Goal: Task Accomplishment & Management: Manage account settings

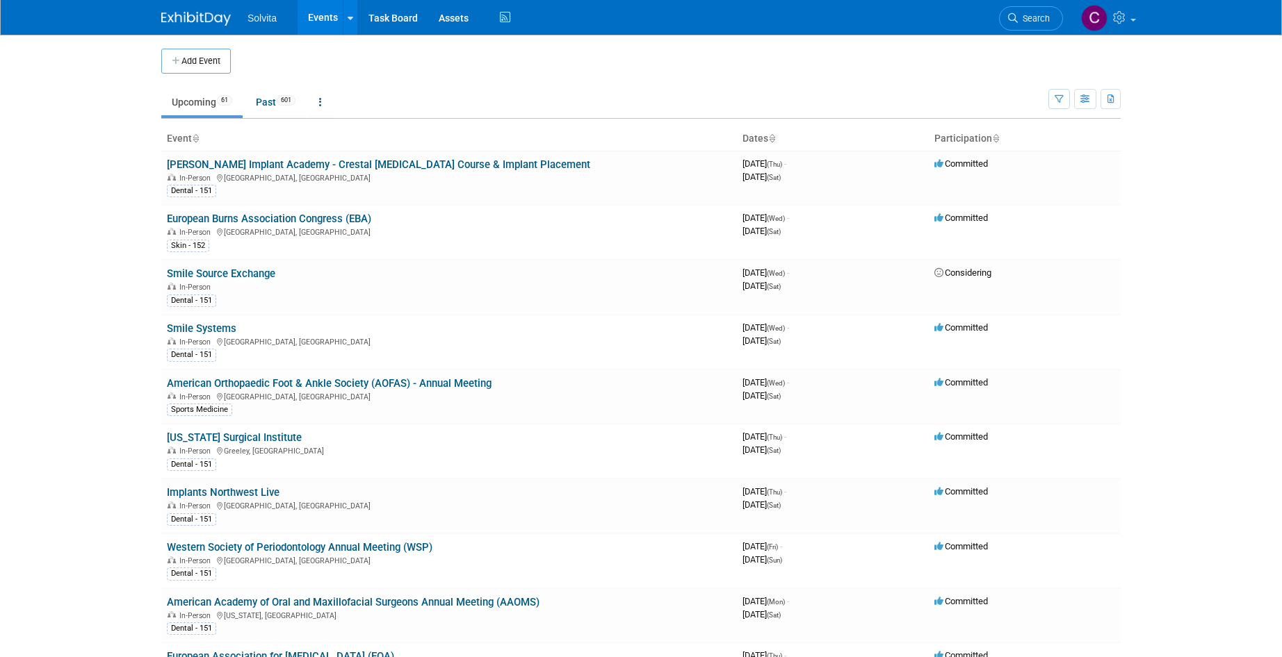
click at [1029, 22] on span "Search" at bounding box center [1033, 18] width 32 height 10
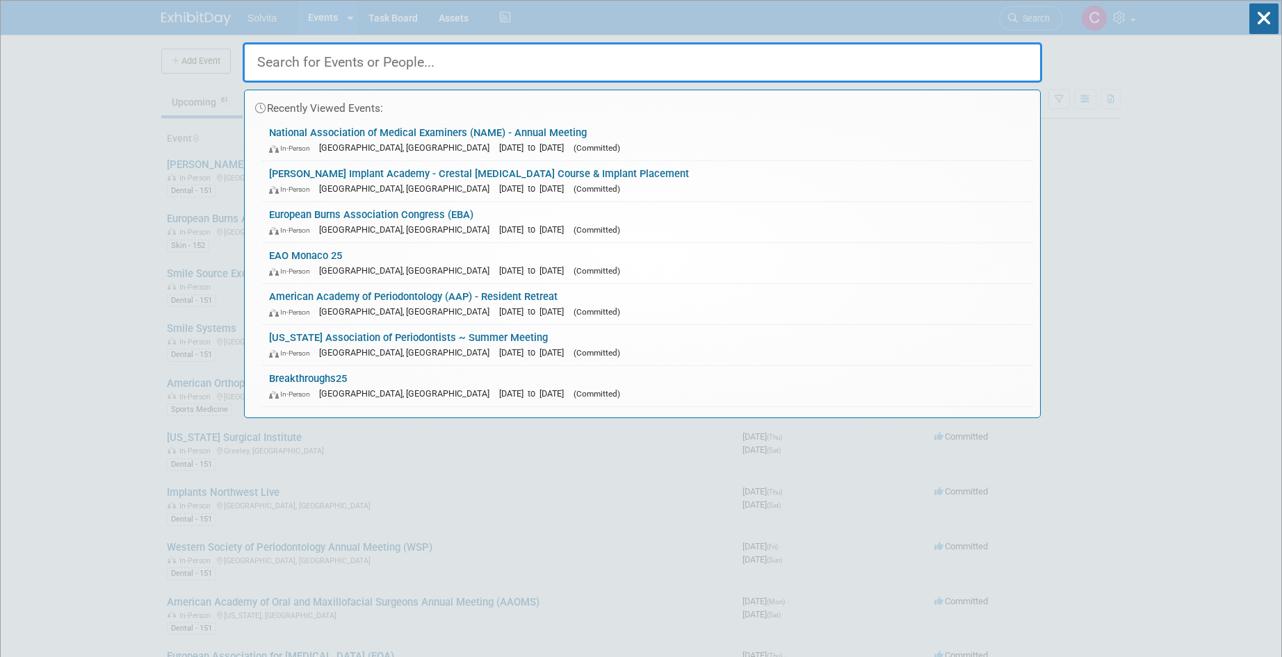
click at [430, 63] on input "text" at bounding box center [642, 62] width 799 height 40
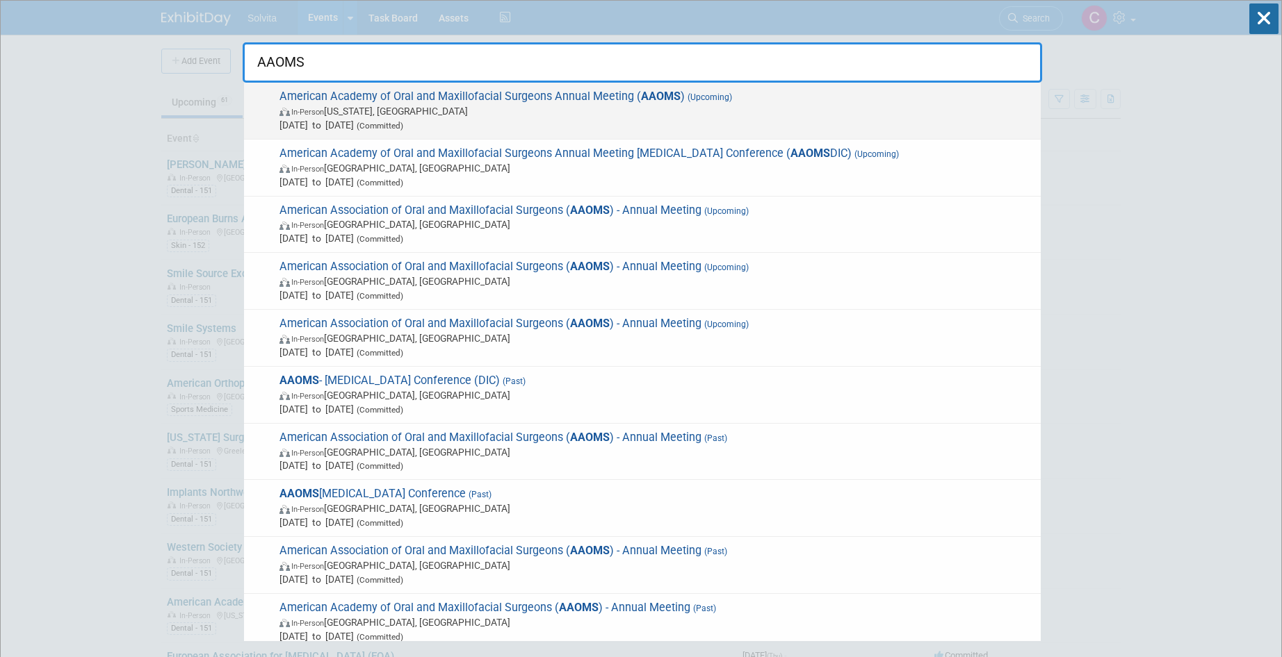
type input "AAOMS"
click at [521, 102] on span "American Academy of Oral and Maxillofacial Surgeons Annual Meeting ( AAOMS ) (U…" at bounding box center [654, 111] width 758 height 42
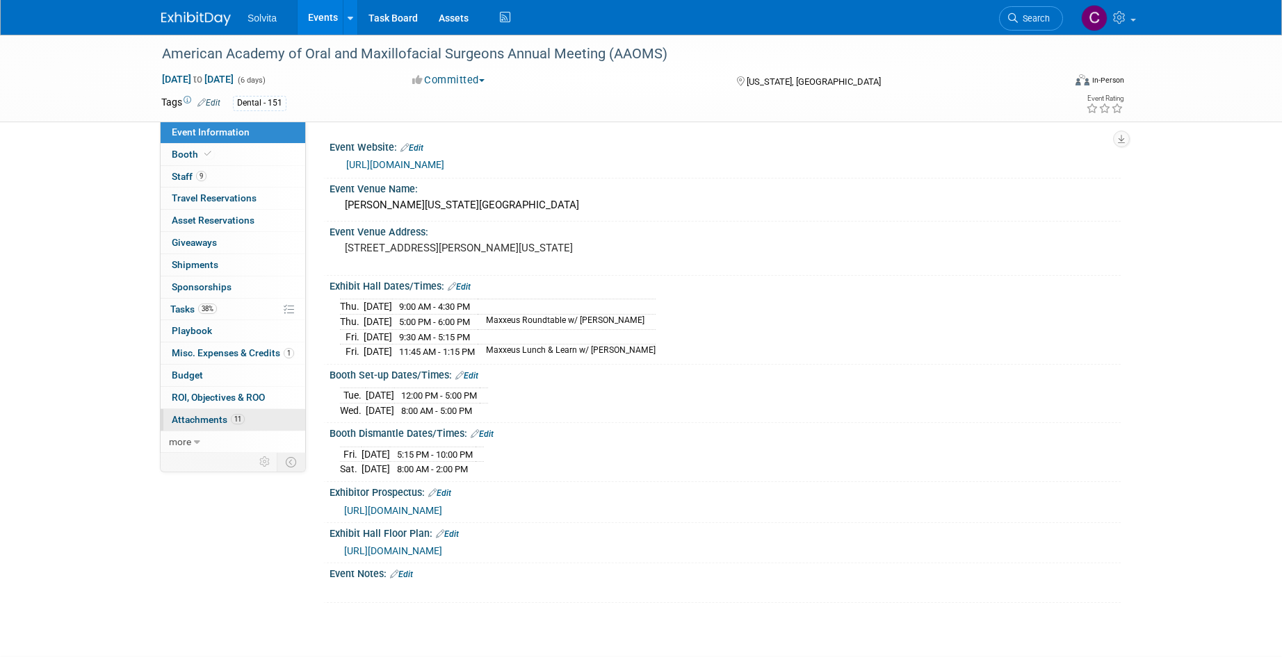
click at [201, 414] on link "11 Attachments 11" at bounding box center [233, 420] width 145 height 22
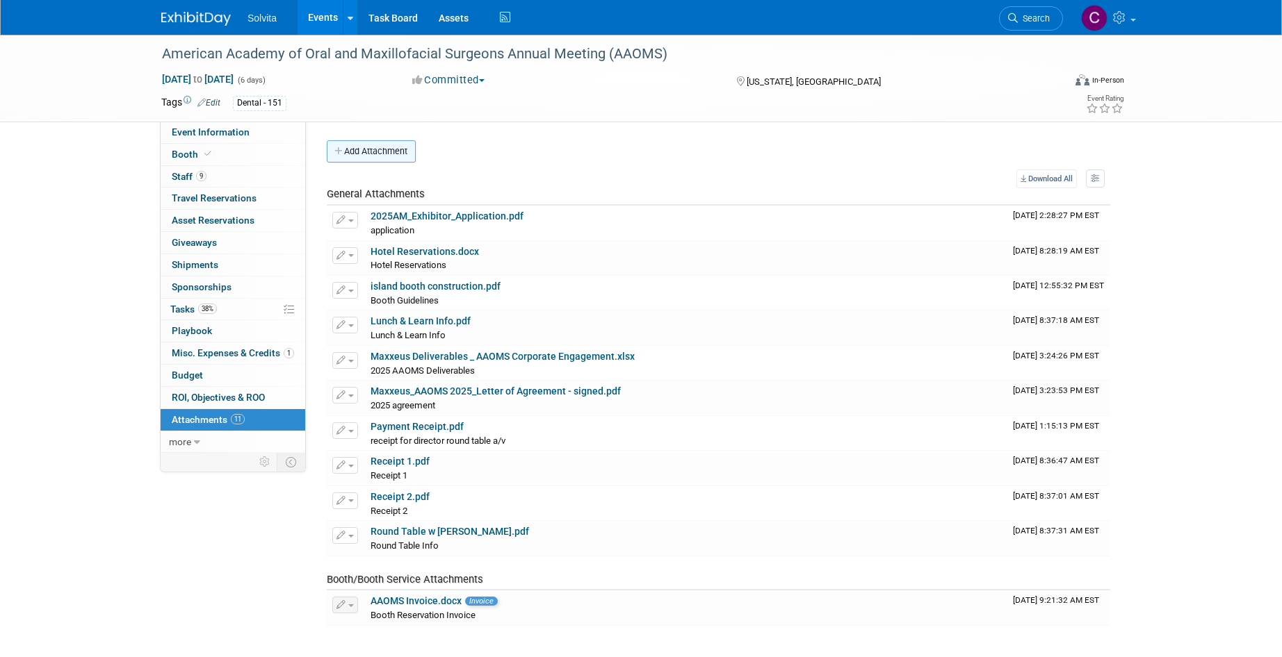
click at [382, 156] on button "Add Attachment" at bounding box center [371, 151] width 89 height 22
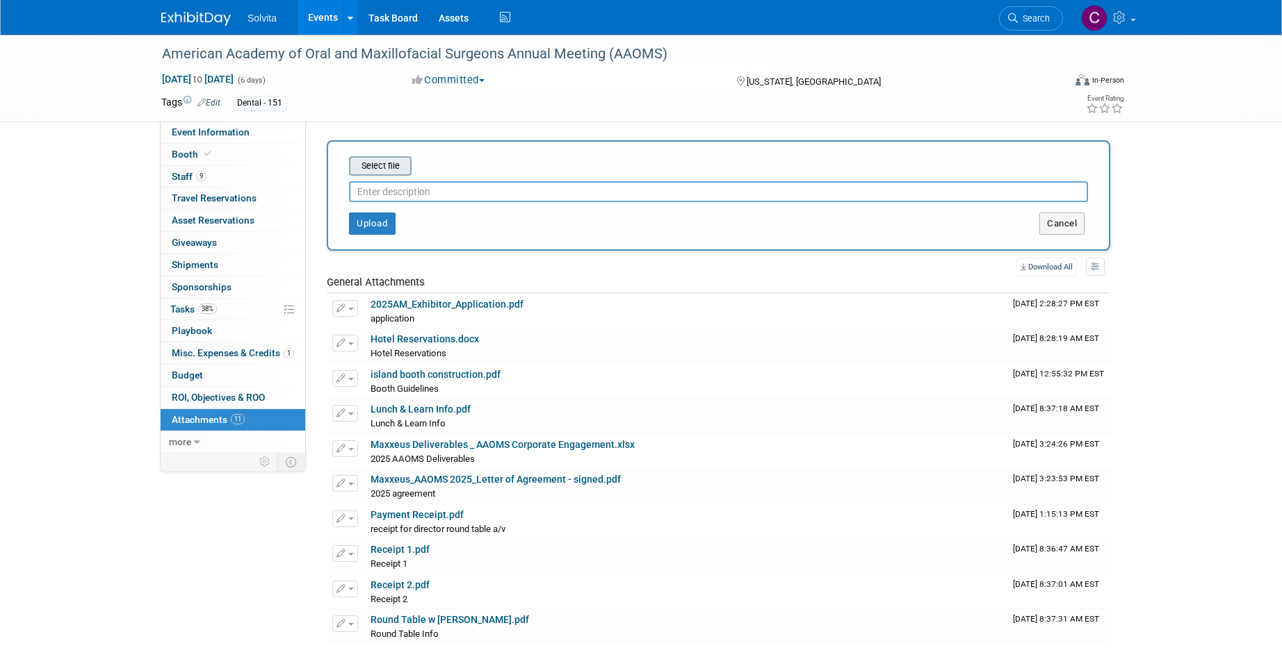
click at [391, 166] on input "file" at bounding box center [327, 166] width 165 height 17
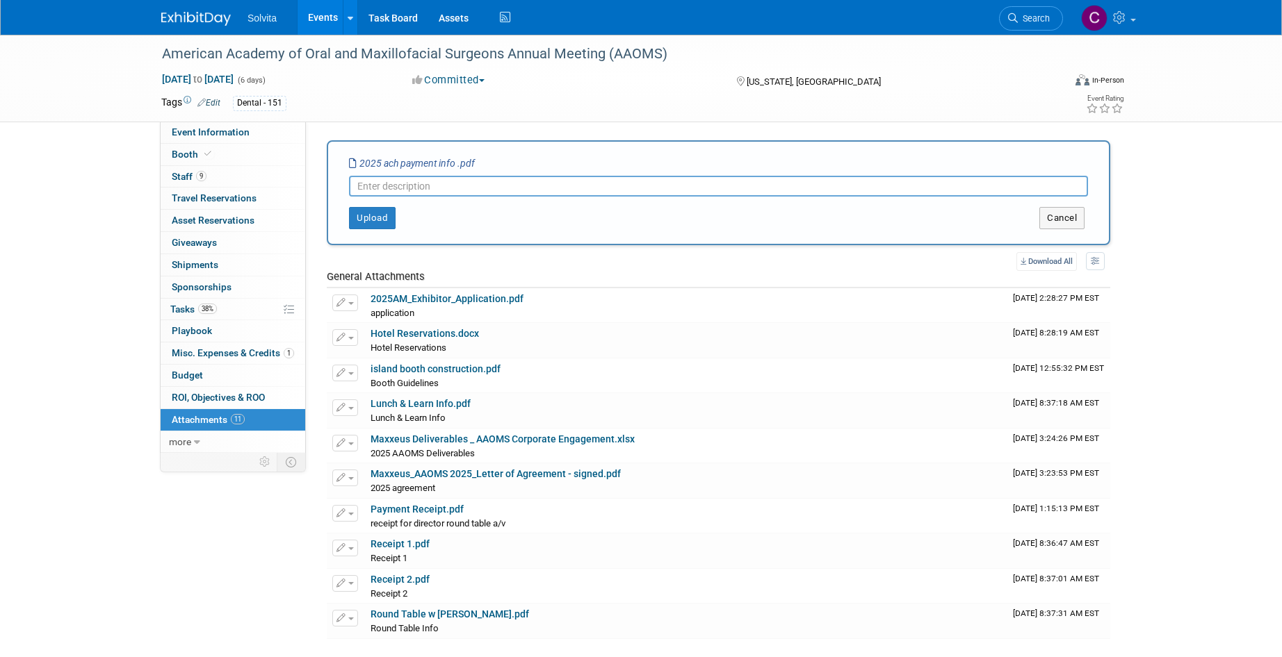
click at [461, 188] on input "text" at bounding box center [718, 186] width 739 height 21
type input "ACH Payment Info"
click at [367, 224] on button "Upload" at bounding box center [372, 218] width 47 height 22
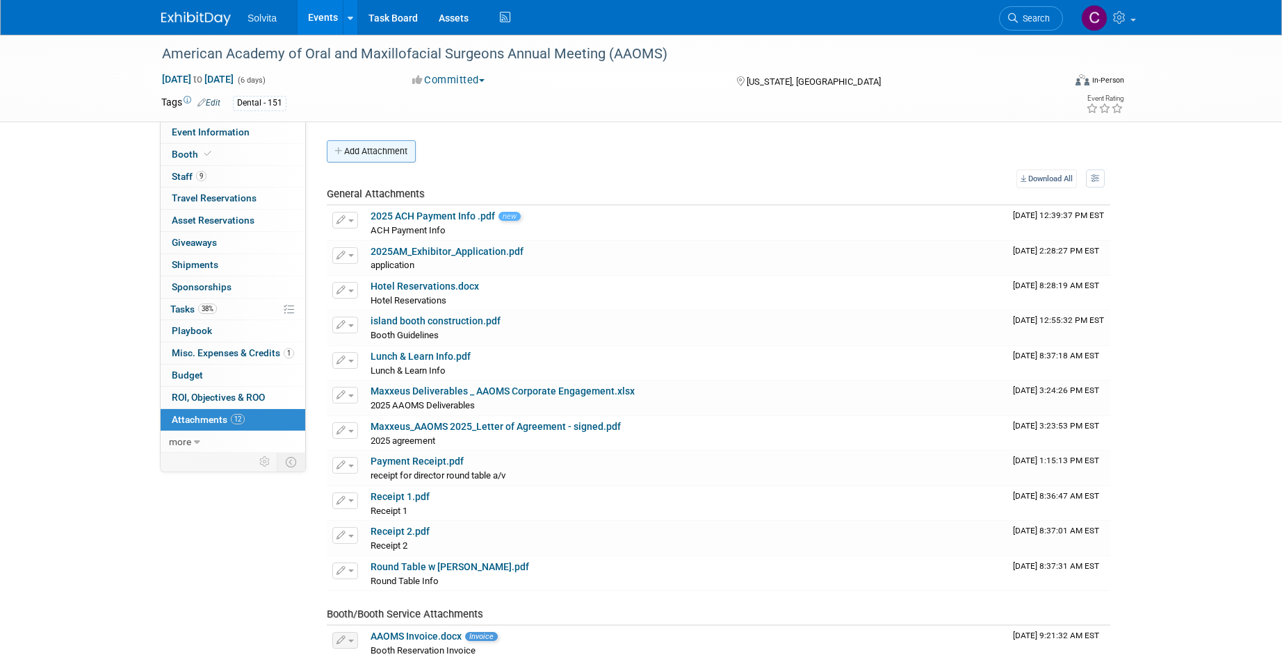
click at [385, 149] on button "Add Attachment" at bounding box center [371, 151] width 89 height 22
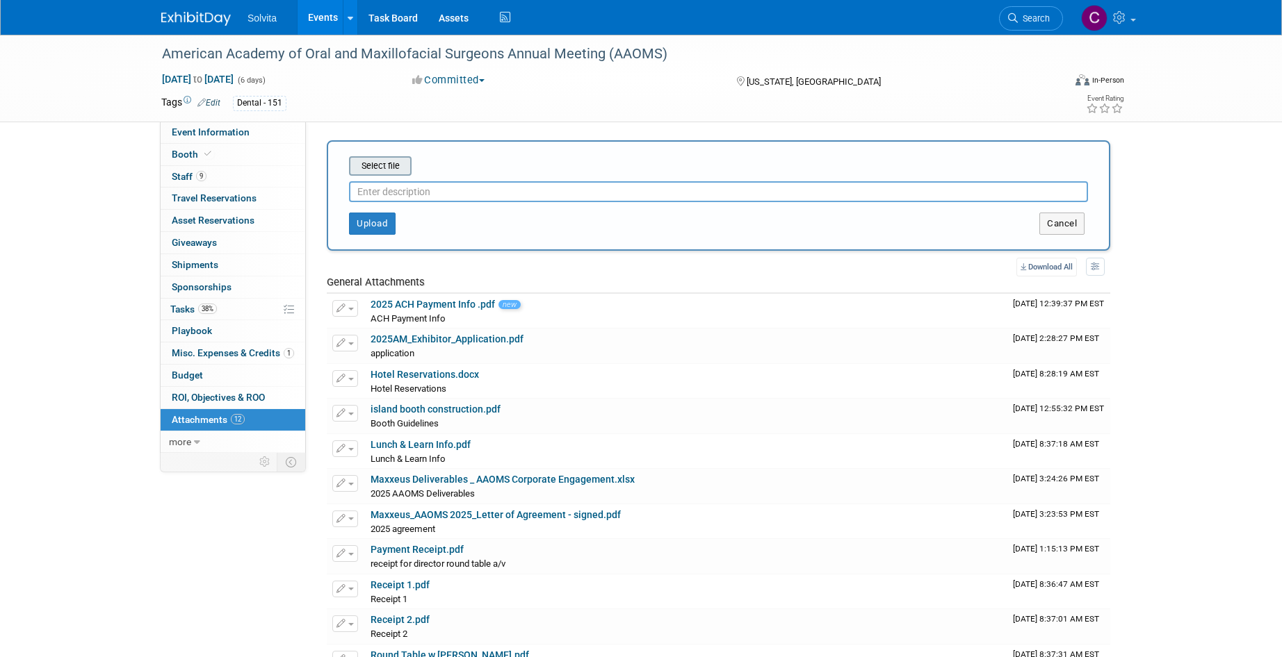
click at [399, 163] on input "file" at bounding box center [327, 166] width 165 height 17
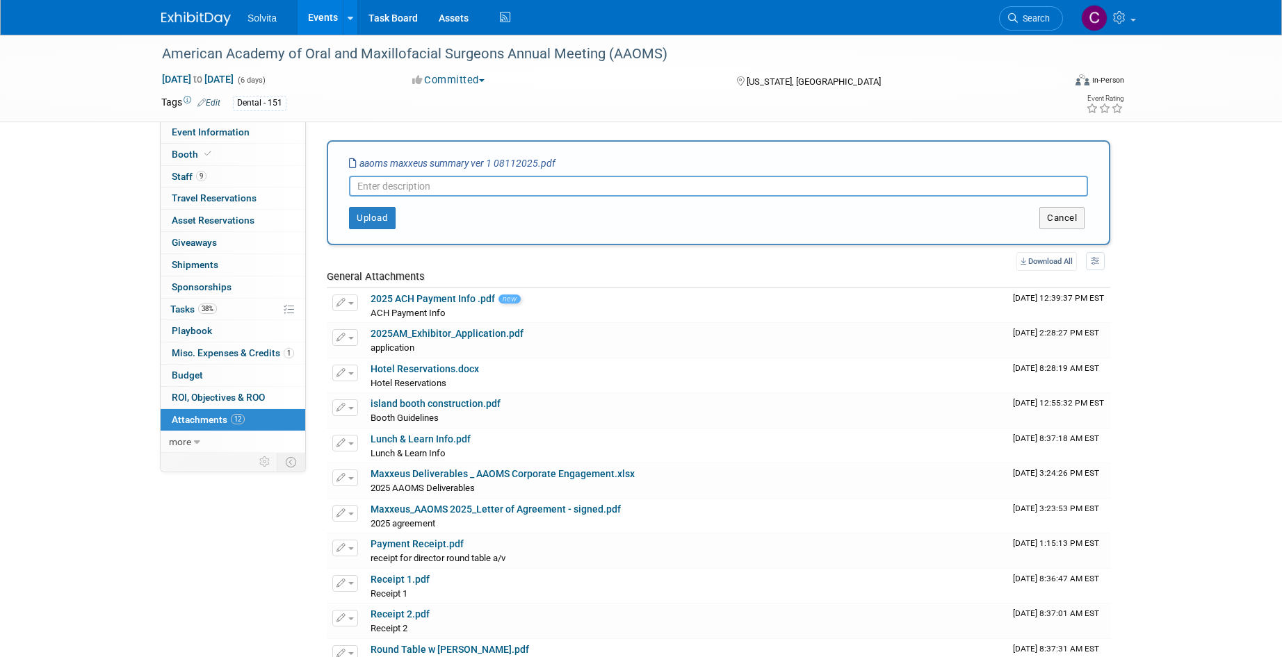
click at [427, 186] on input "text" at bounding box center [718, 186] width 739 height 21
type input "S"
type input "Invoice Summary"
click at [374, 213] on button "Upload" at bounding box center [372, 218] width 47 height 22
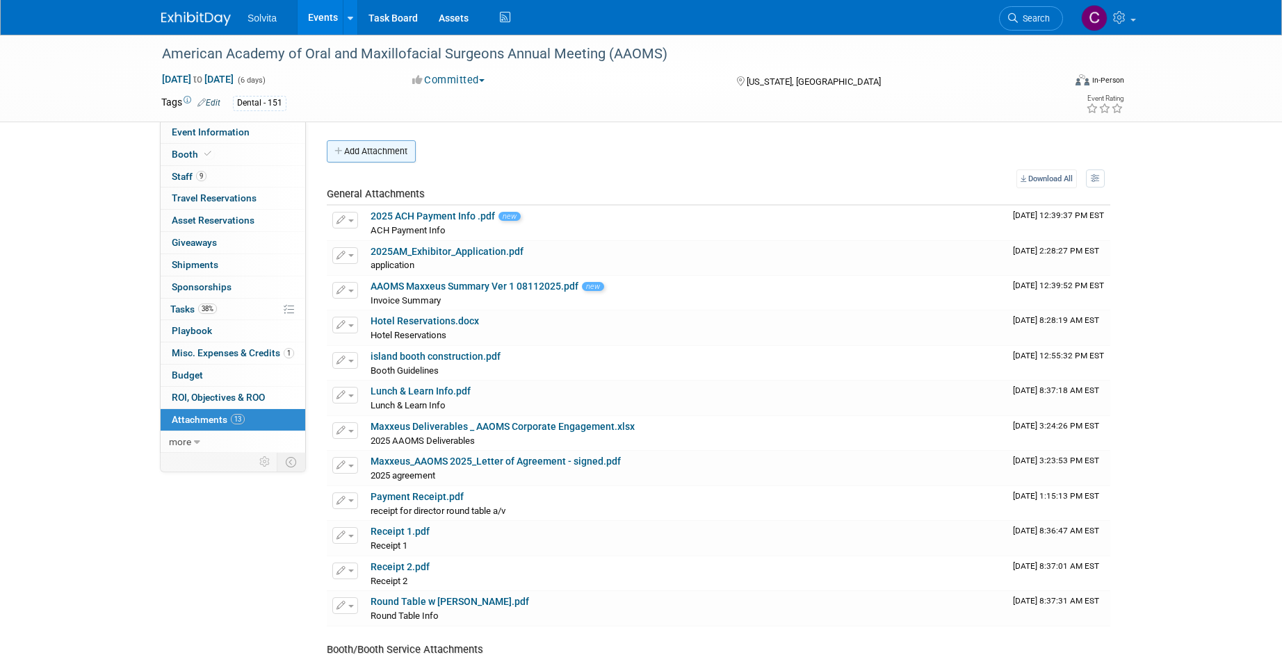
click at [399, 149] on button "Add Attachment" at bounding box center [371, 151] width 89 height 22
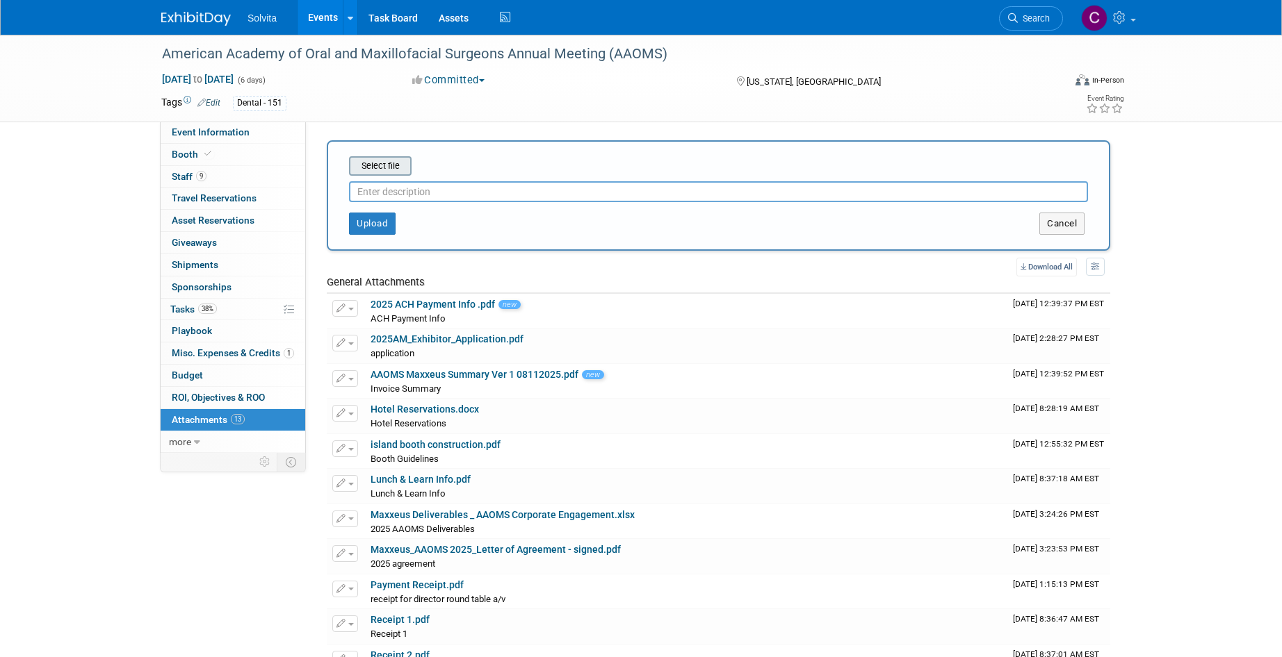
click at [379, 164] on input "file" at bounding box center [327, 166] width 165 height 17
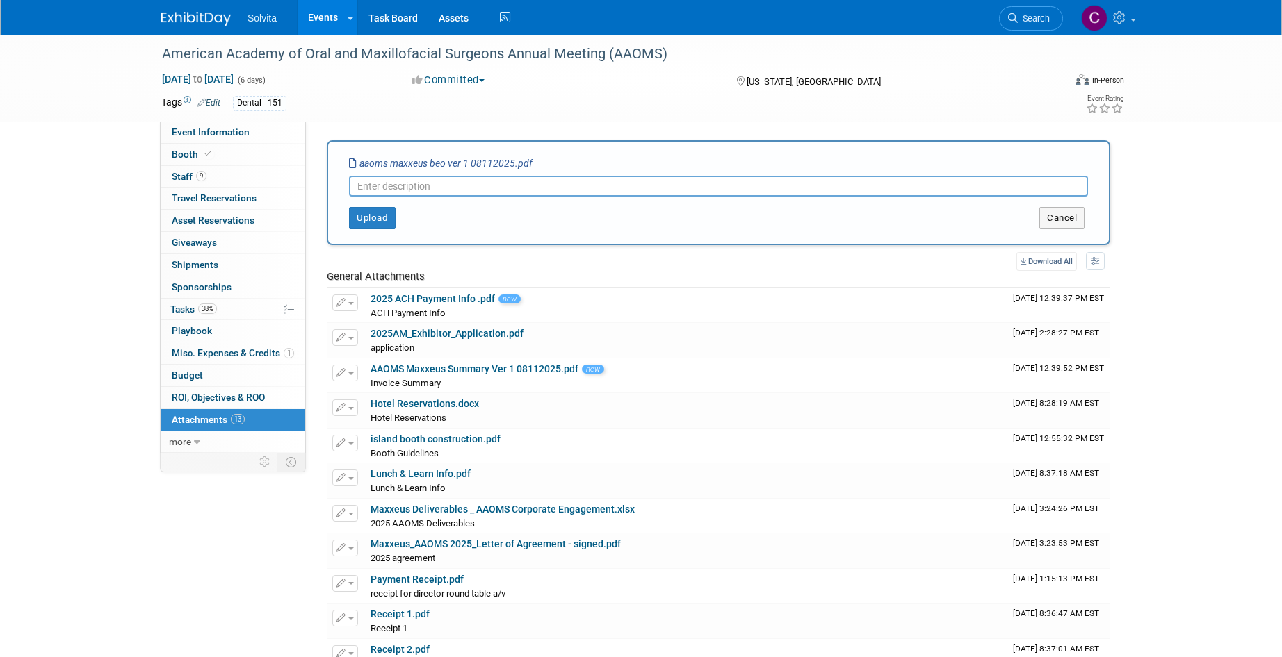
click at [423, 190] on input "text" at bounding box center [718, 186] width 739 height 21
type input "BEO"
click at [373, 220] on button "Upload" at bounding box center [372, 218] width 47 height 22
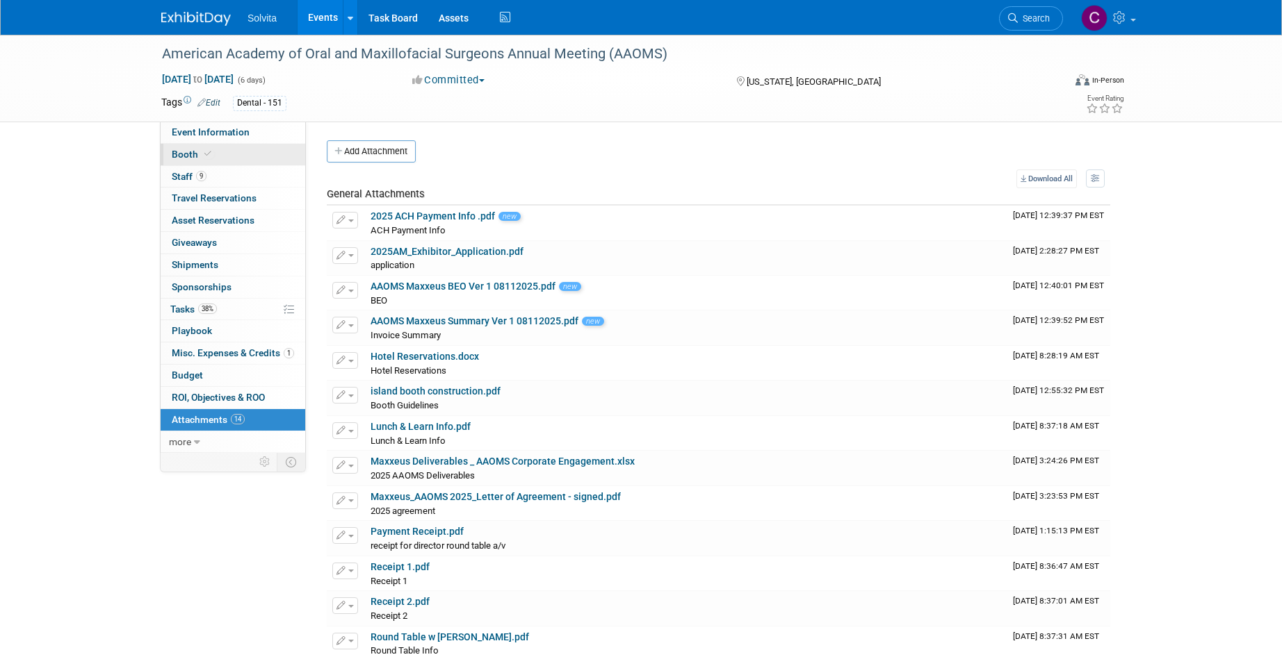
click at [183, 154] on span "Booth" at bounding box center [193, 154] width 42 height 11
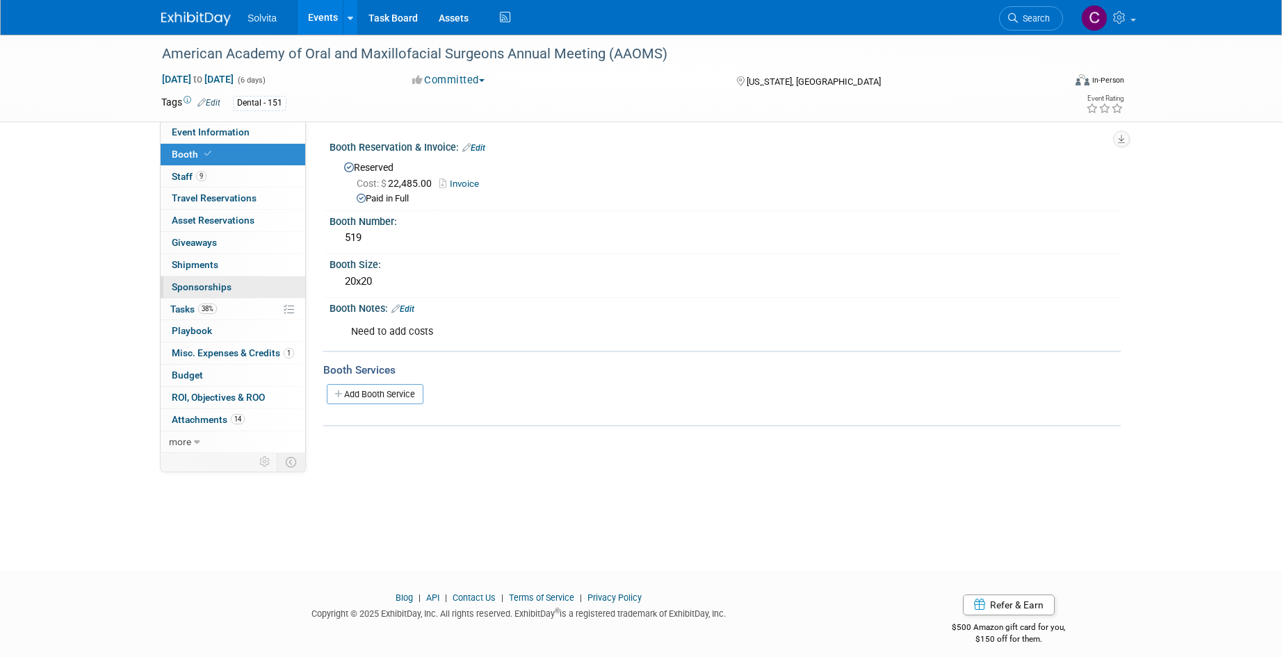
click at [198, 286] on span "Sponsorships 0" at bounding box center [202, 286] width 60 height 11
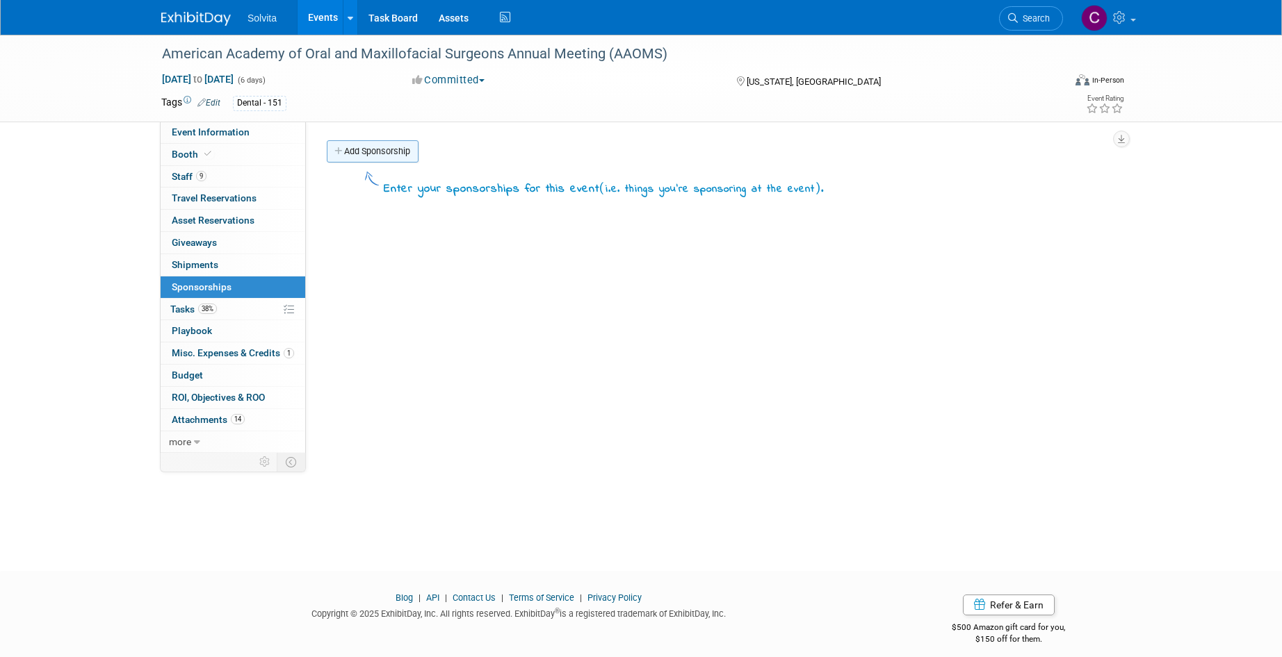
click at [370, 156] on link "Add Sponsorship" at bounding box center [373, 151] width 92 height 22
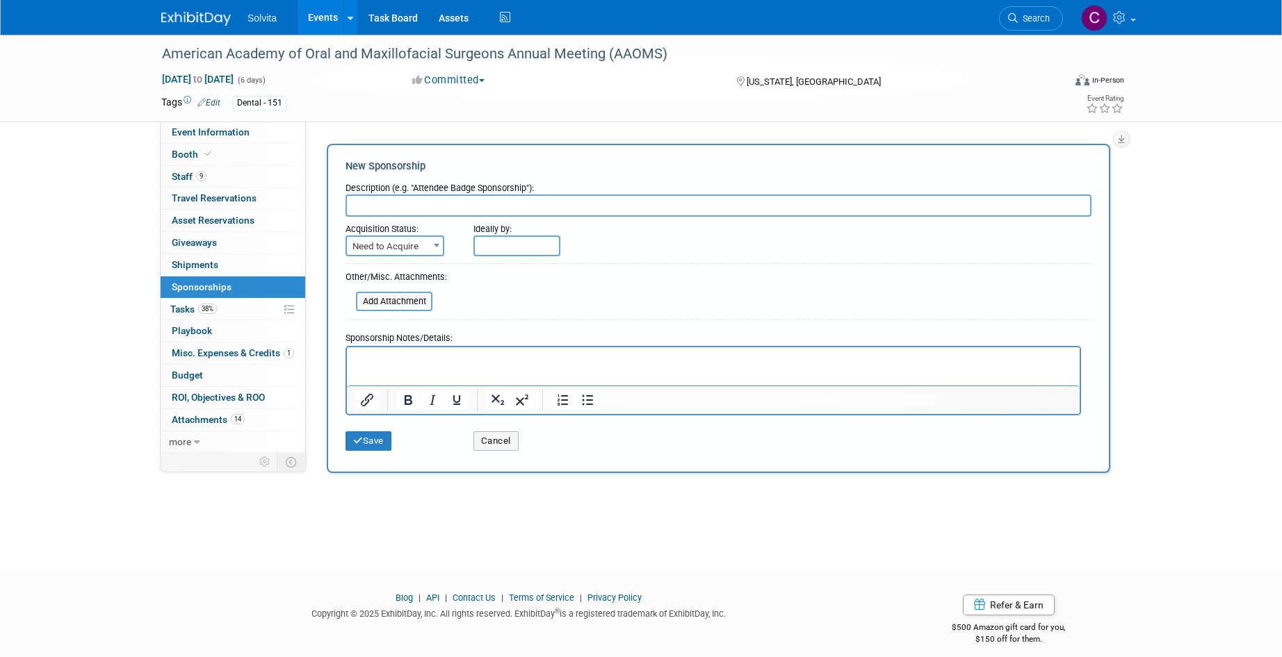
click at [432, 213] on input "text" at bounding box center [718, 206] width 746 height 22
click at [739, 202] on input "text" at bounding box center [718, 206] width 746 height 22
paste input "Lunch & Learn and Roundtable"
click at [353, 206] on input "Lunch & Learn and Roundtable" at bounding box center [718, 206] width 746 height 22
type input "Lunch & Learn and Roundtable"
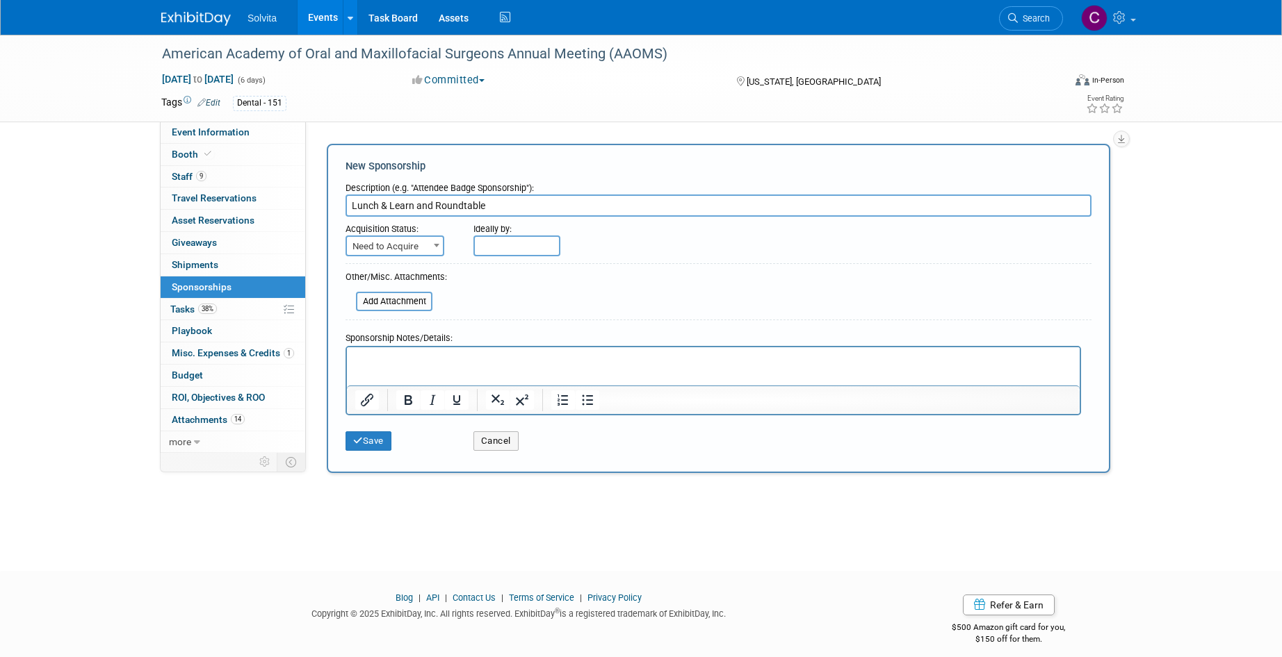
click at [390, 250] on span "Need to Acquire" at bounding box center [395, 246] width 96 height 19
click at [520, 240] on input "text" at bounding box center [516, 246] width 87 height 21
click at [443, 267] on div at bounding box center [718, 266] width 746 height 6
click at [475, 366] on html at bounding box center [713, 356] width 733 height 19
click at [511, 446] on button "Cancel" at bounding box center [495, 441] width 45 height 19
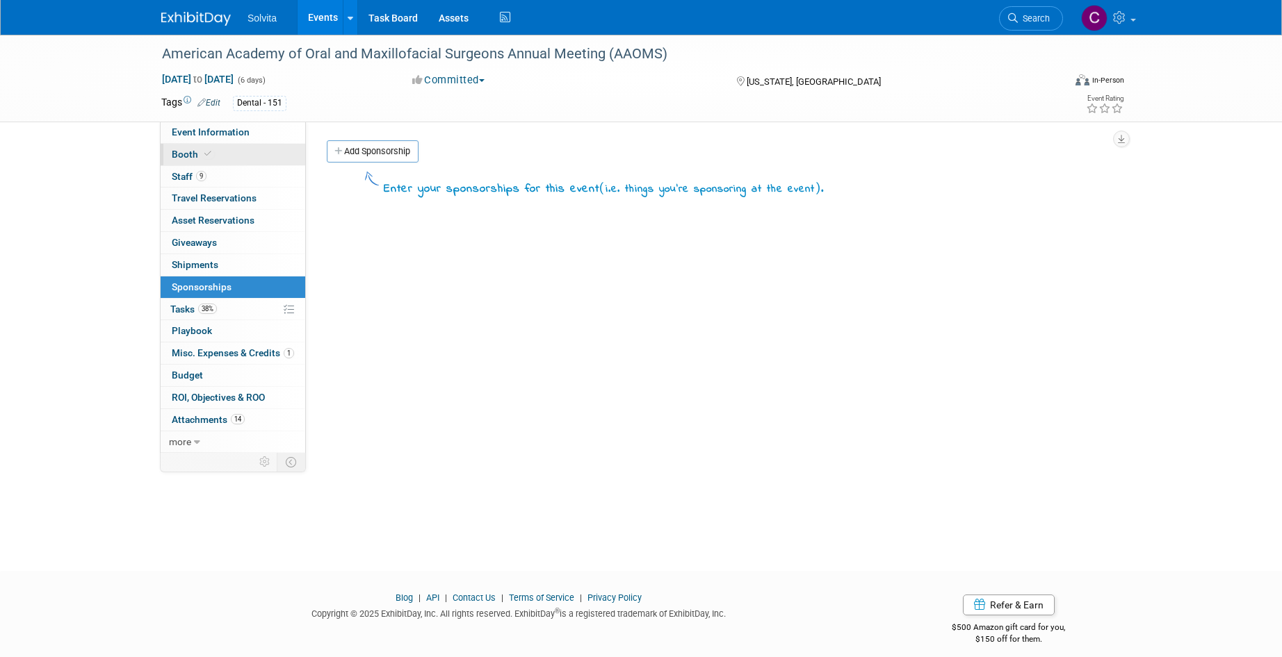
click at [203, 149] on span at bounding box center [208, 154] width 13 height 10
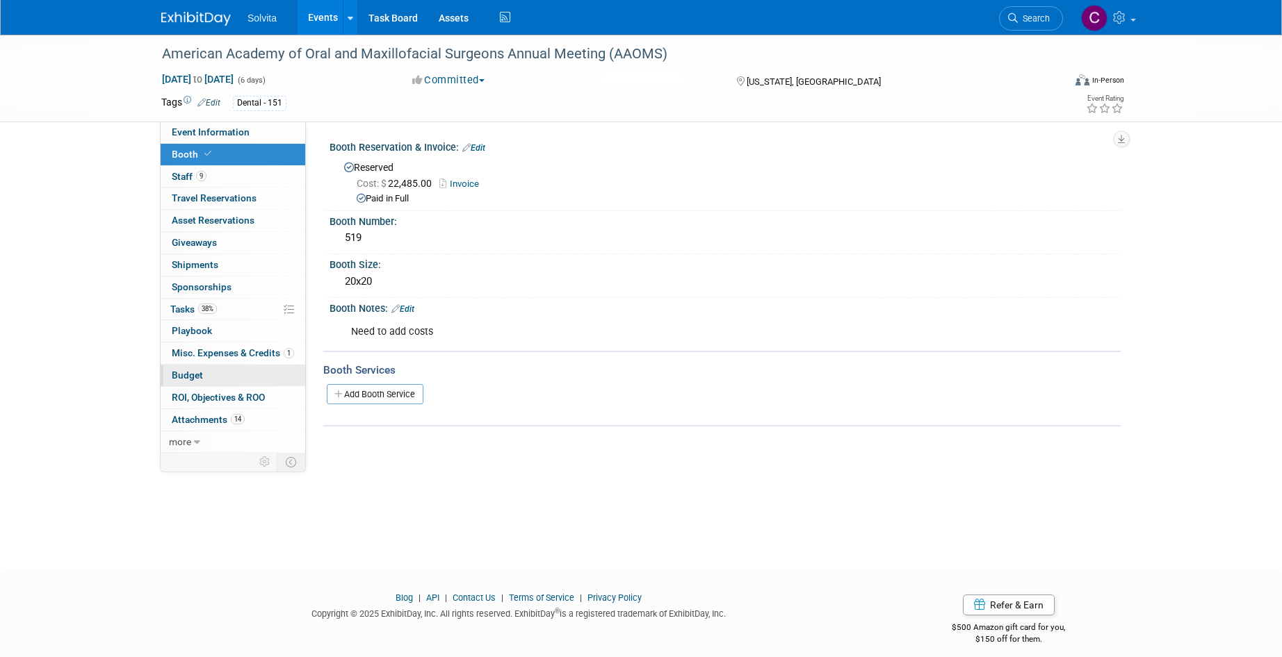
click at [190, 373] on span "Budget" at bounding box center [187, 375] width 31 height 11
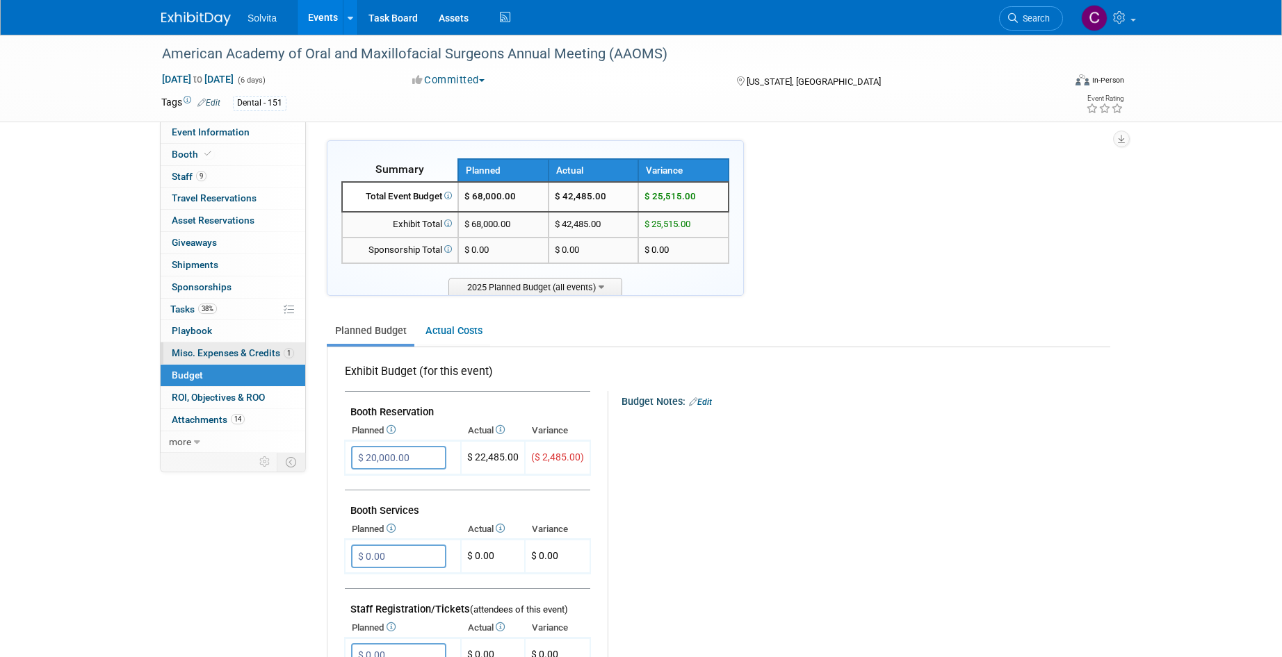
click at [209, 348] on span "Misc. Expenses & Credits 1" at bounding box center [233, 353] width 122 height 11
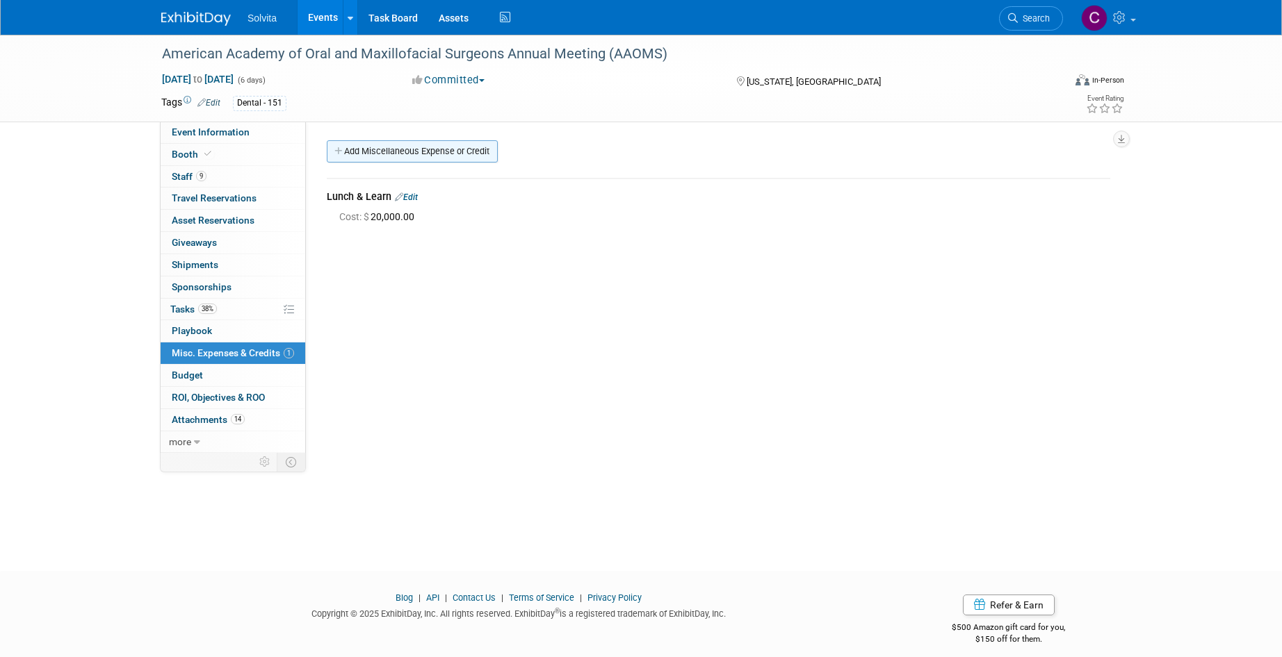
click at [452, 156] on link "Add Miscellaneous Expense or Credit" at bounding box center [412, 151] width 171 height 22
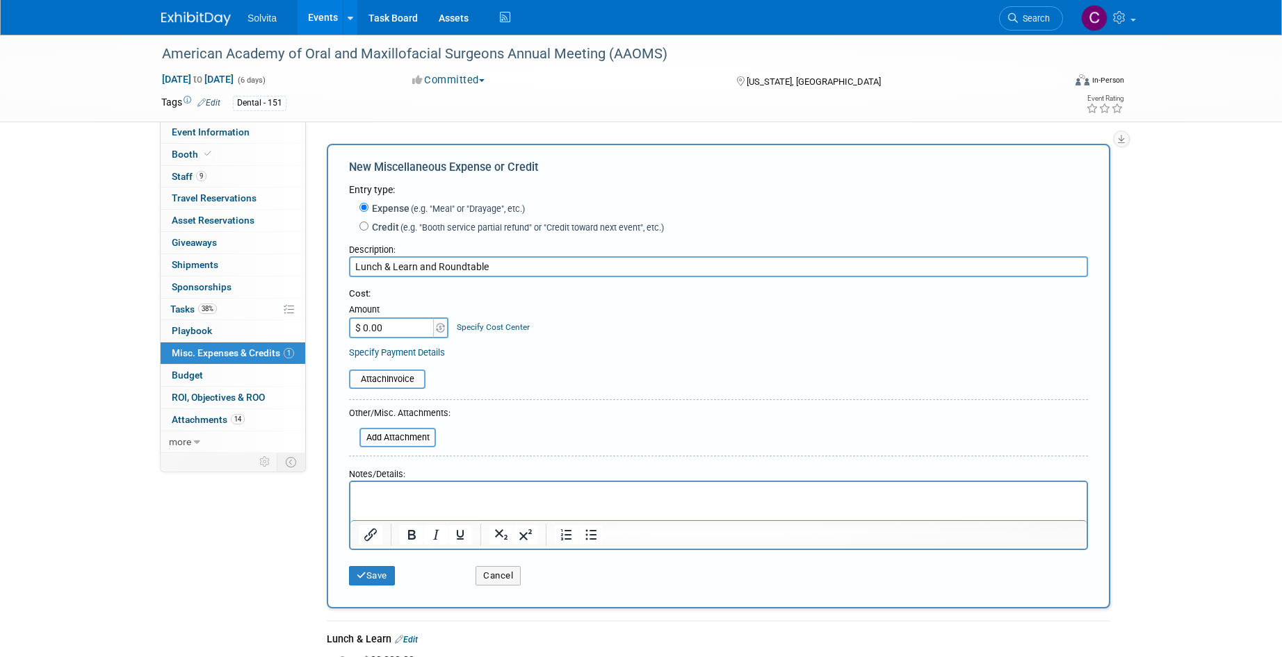
type input "Lunch & Learn and Roundtable"
click at [408, 332] on input "$ 0.00" at bounding box center [392, 328] width 87 height 21
type input "$ 13,110.43"
click at [401, 377] on input "file" at bounding box center [341, 379] width 165 height 17
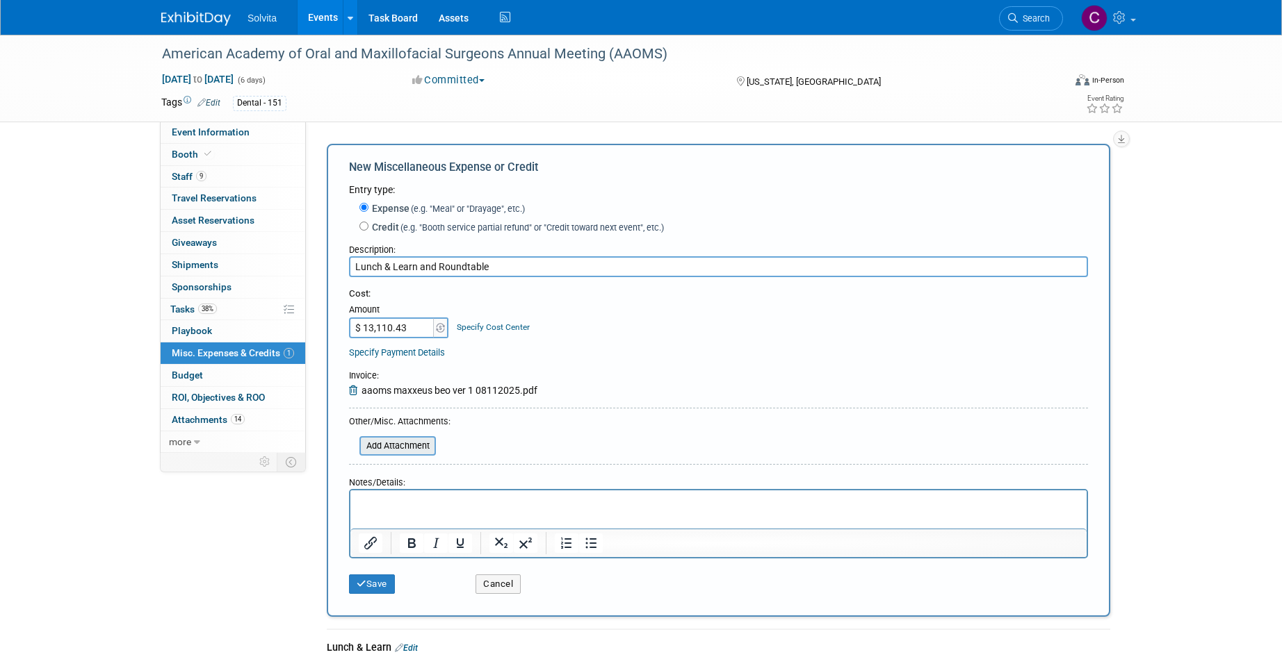
click at [420, 448] on input "file" at bounding box center [351, 446] width 165 height 17
click at [384, 585] on button "Save" at bounding box center [372, 584] width 46 height 19
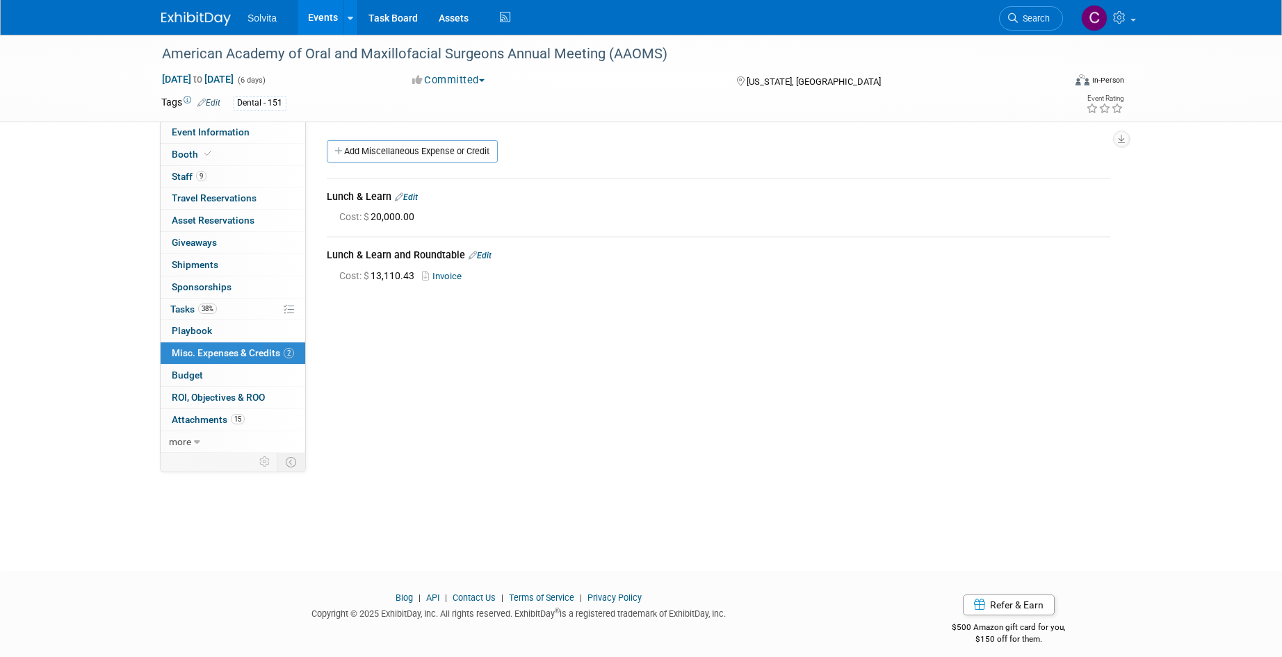
click at [414, 198] on link "Edit" at bounding box center [406, 198] width 23 height 10
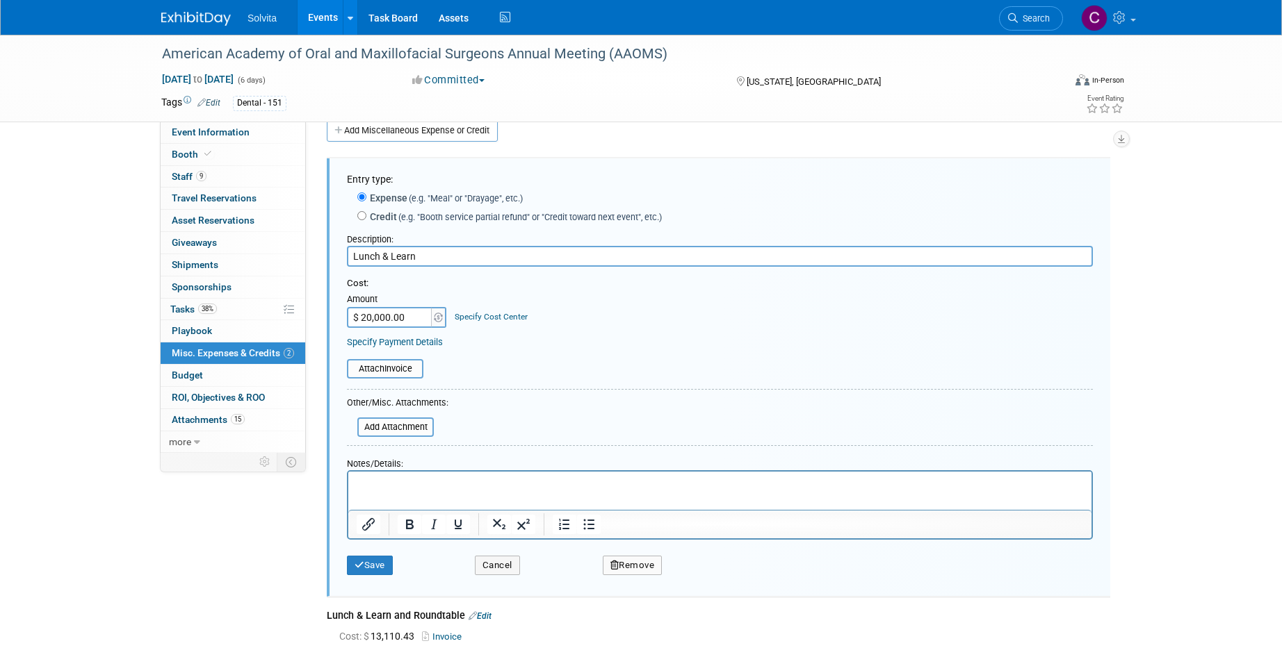
click at [626, 572] on button "Remove" at bounding box center [633, 565] width 60 height 19
click at [701, 574] on icon at bounding box center [699, 578] width 8 height 8
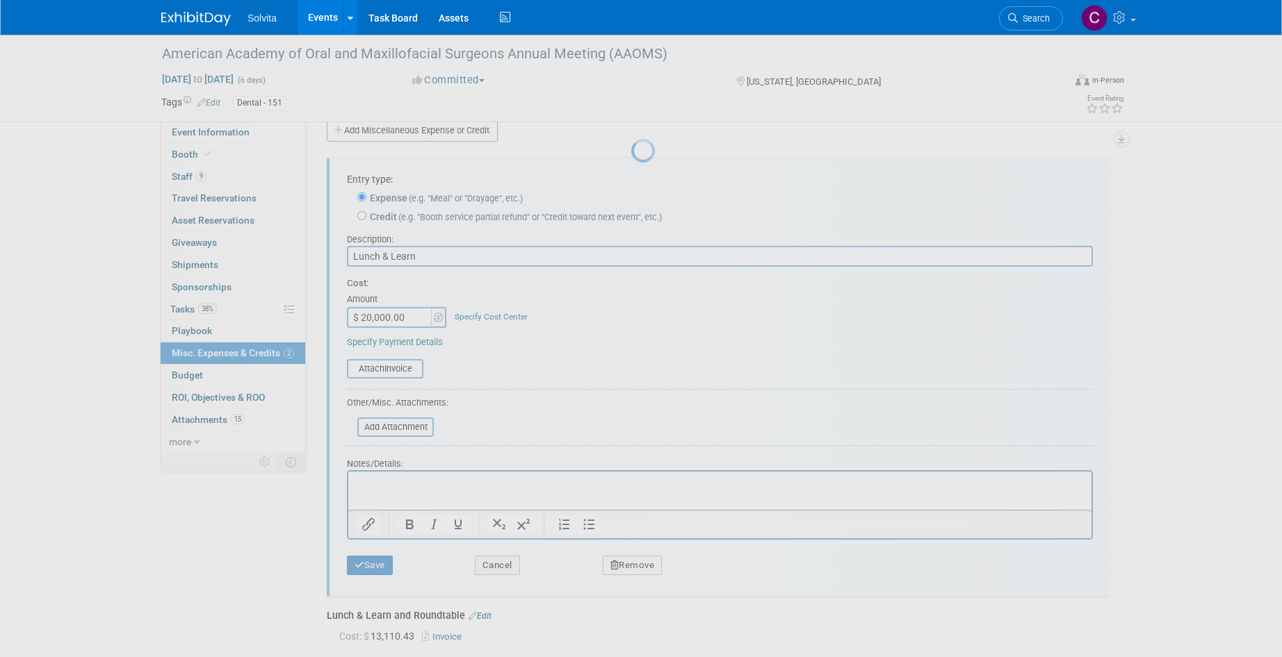
scroll to position [11, 0]
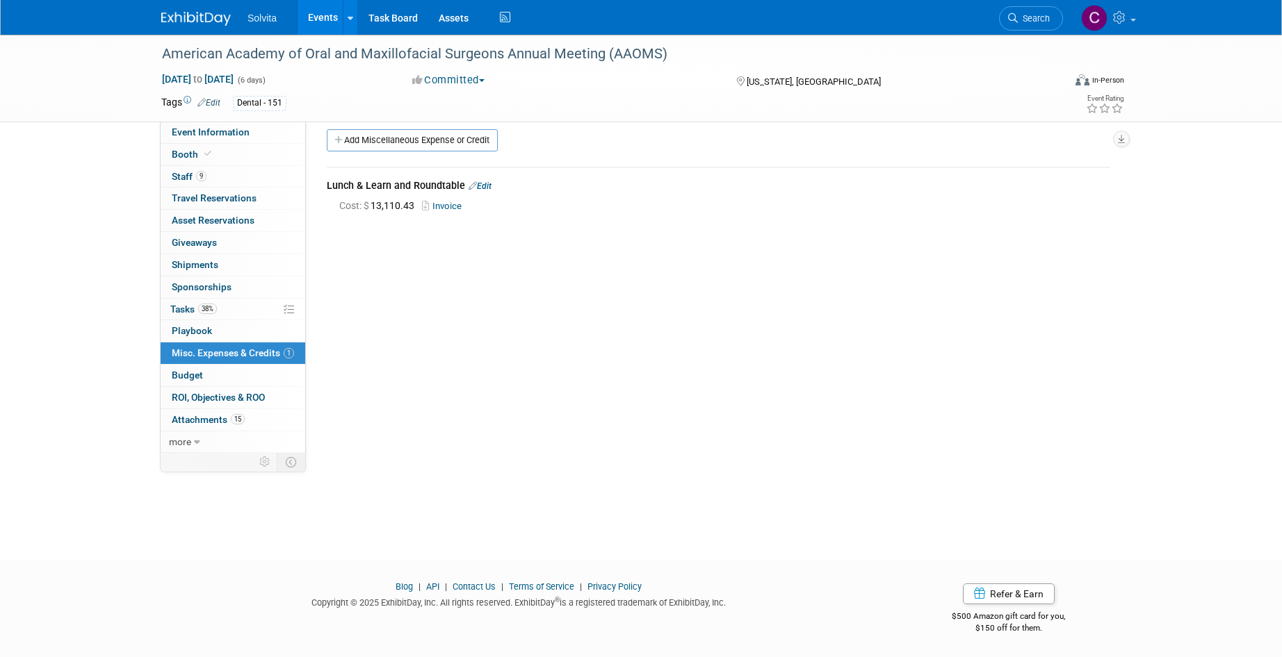
click at [531, 277] on div "Event Website: Edit https://aaoms.org/exhibitors/2025-annual-meeting/ Event Ven…" at bounding box center [713, 277] width 815 height 332
